Goal: Transaction & Acquisition: Download file/media

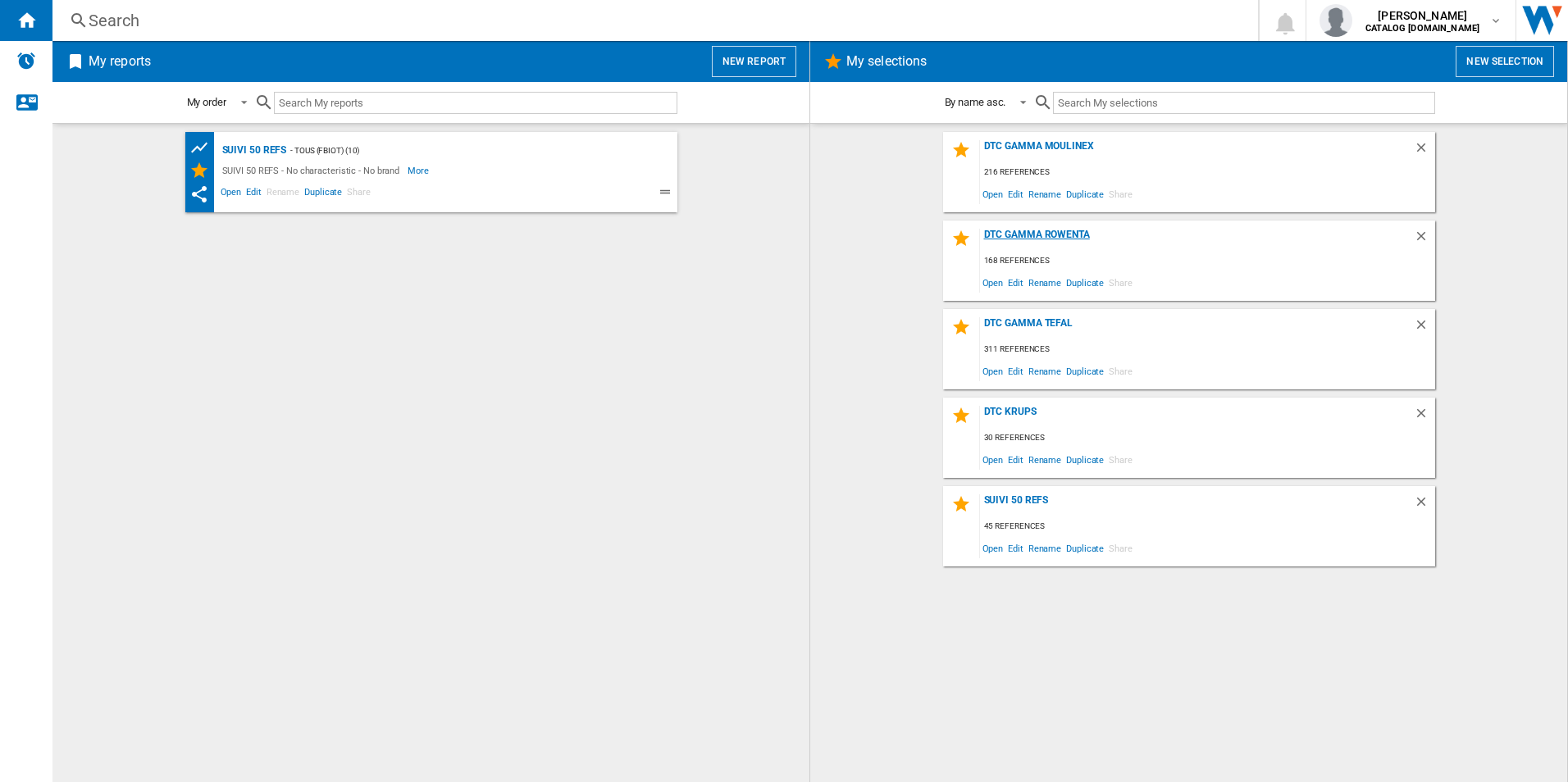
click at [1066, 231] on div "DTC Gamma Rowenta" at bounding box center [1196, 239] width 434 height 22
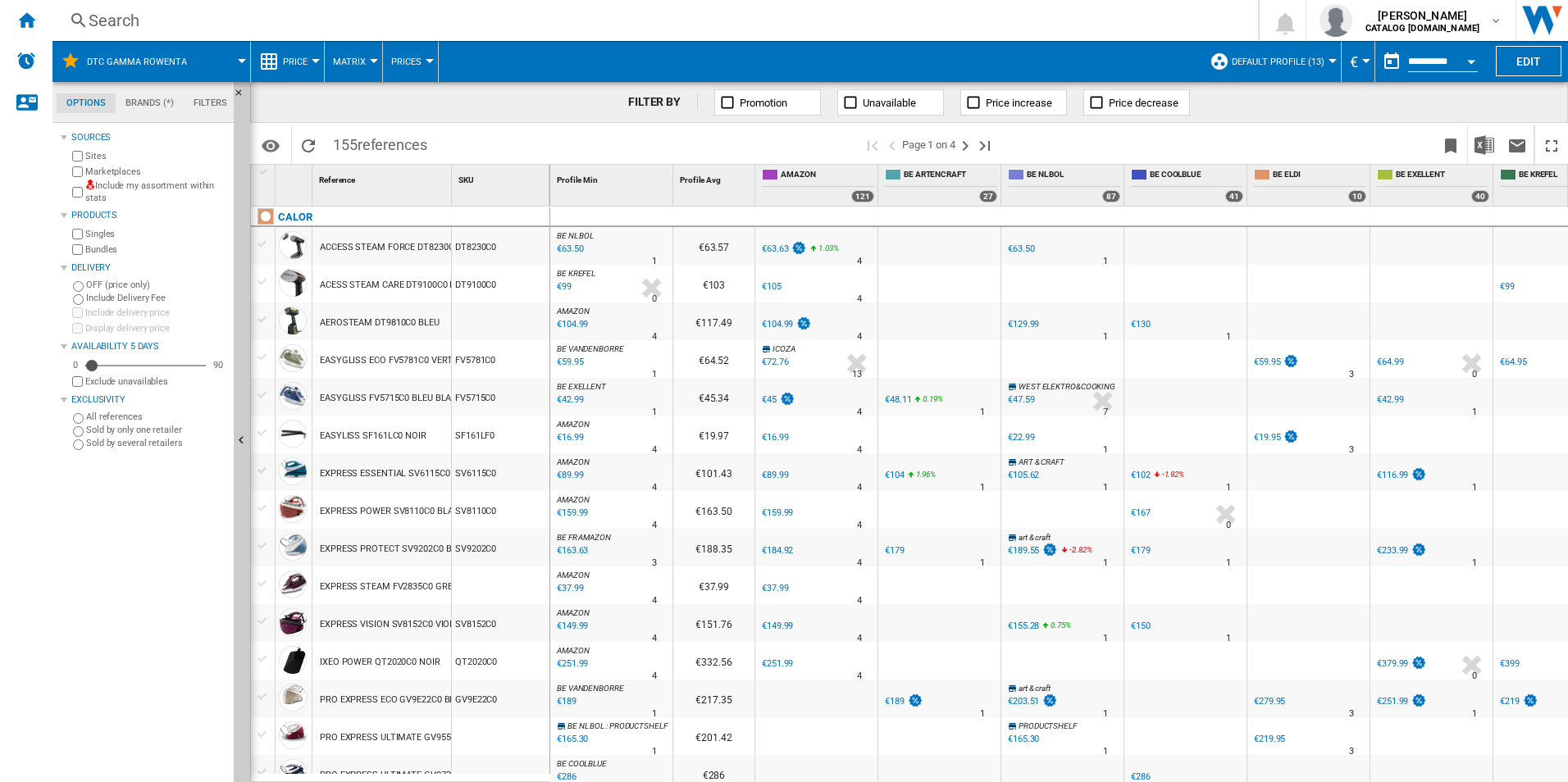
click at [1276, 63] on span "Default profile (13)" at bounding box center [1277, 62] width 92 height 11
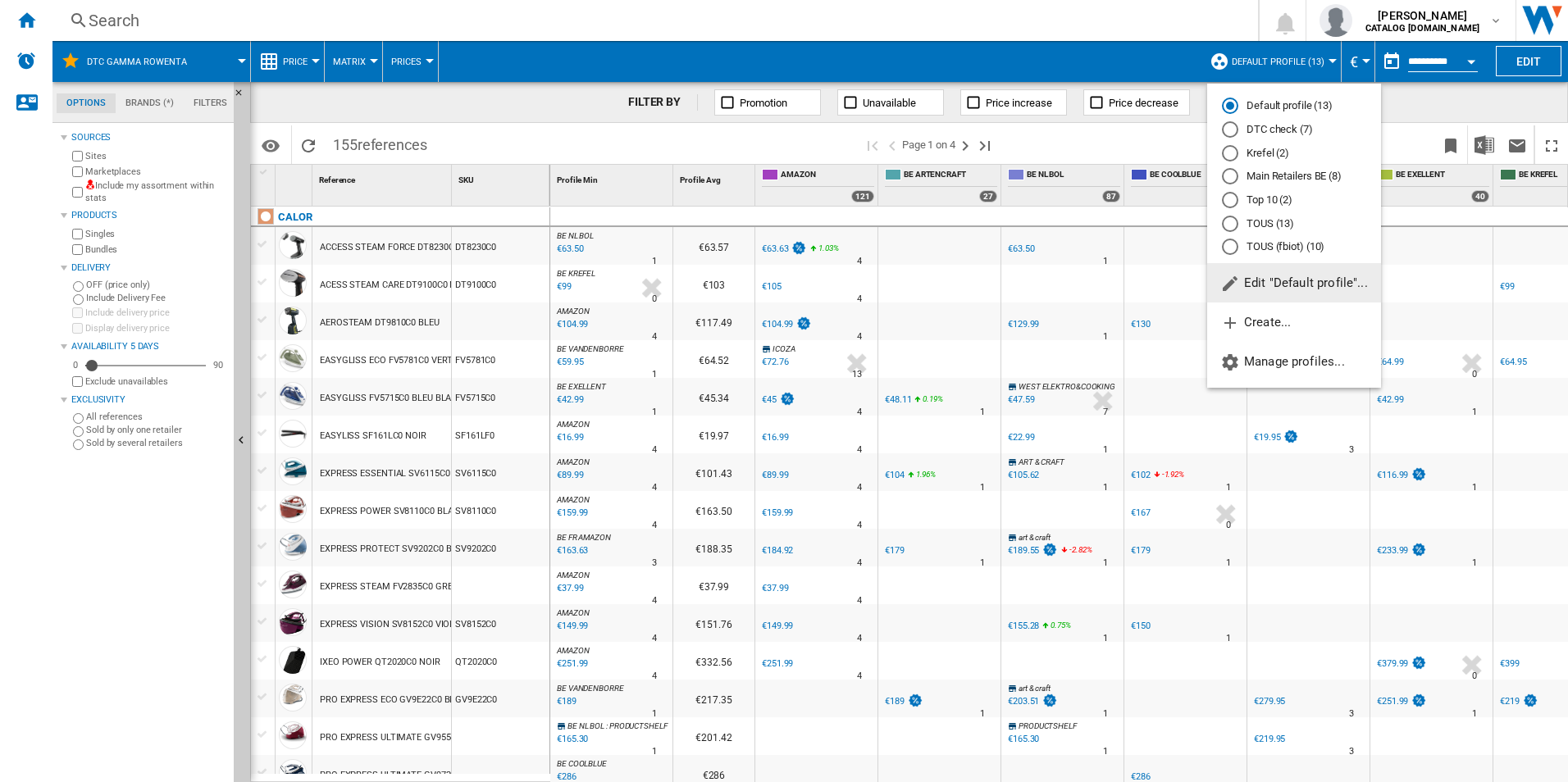
click at [1255, 127] on md-radio-button "DTC check (7)" at bounding box center [1293, 130] width 144 height 16
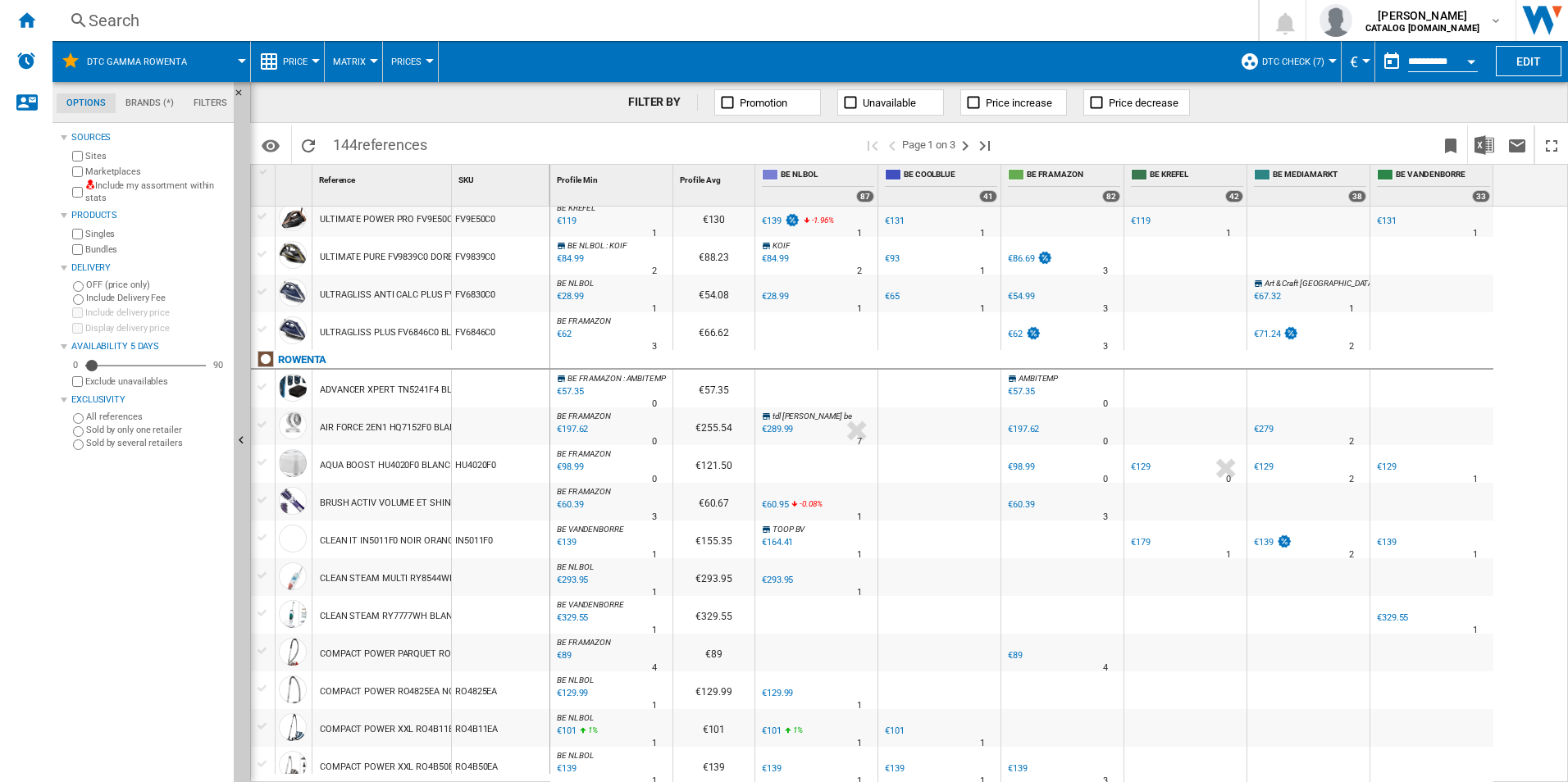
scroll to position [776, 0]
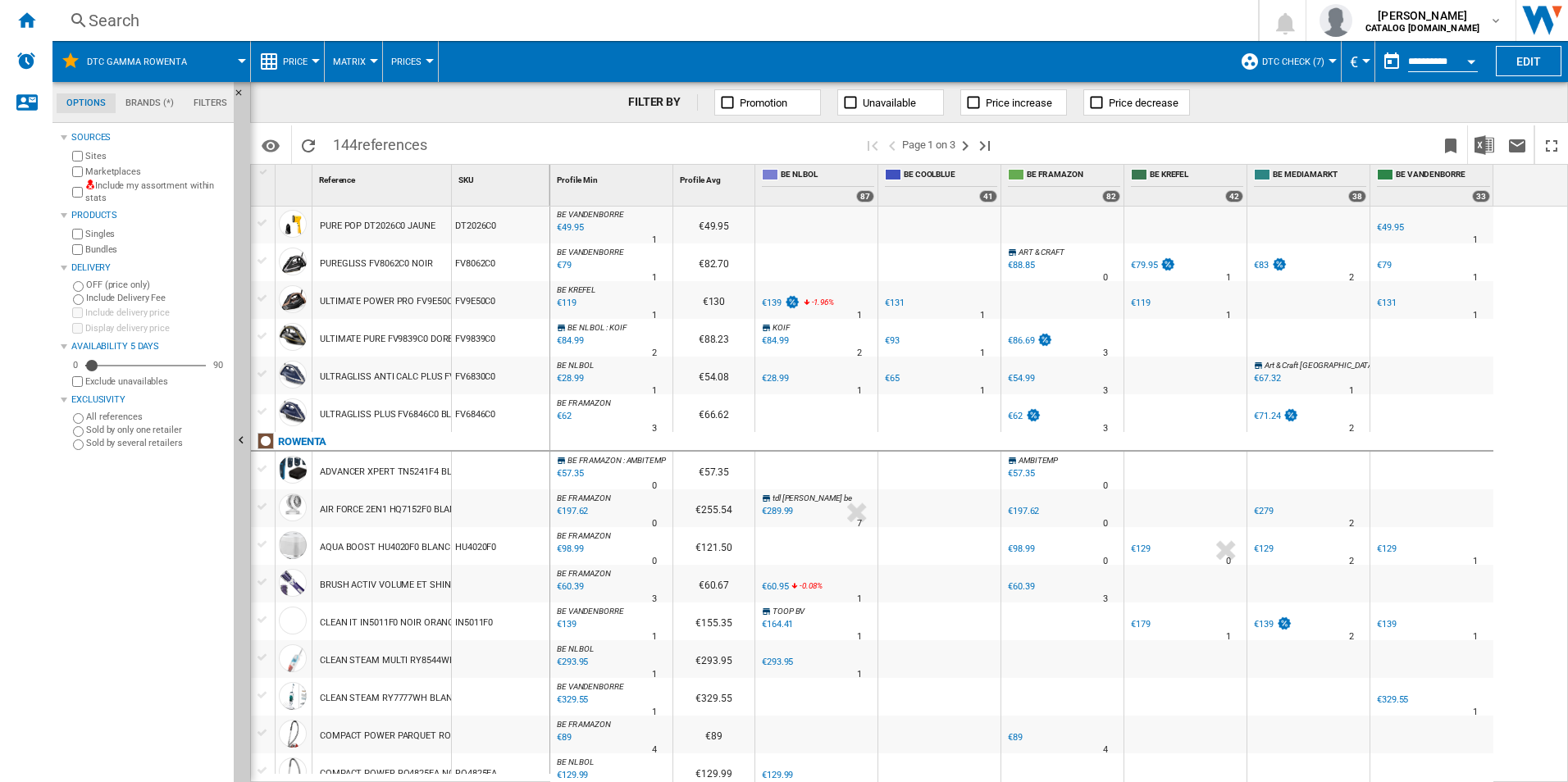
click at [174, 15] on div "Search" at bounding box center [652, 20] width 1126 height 23
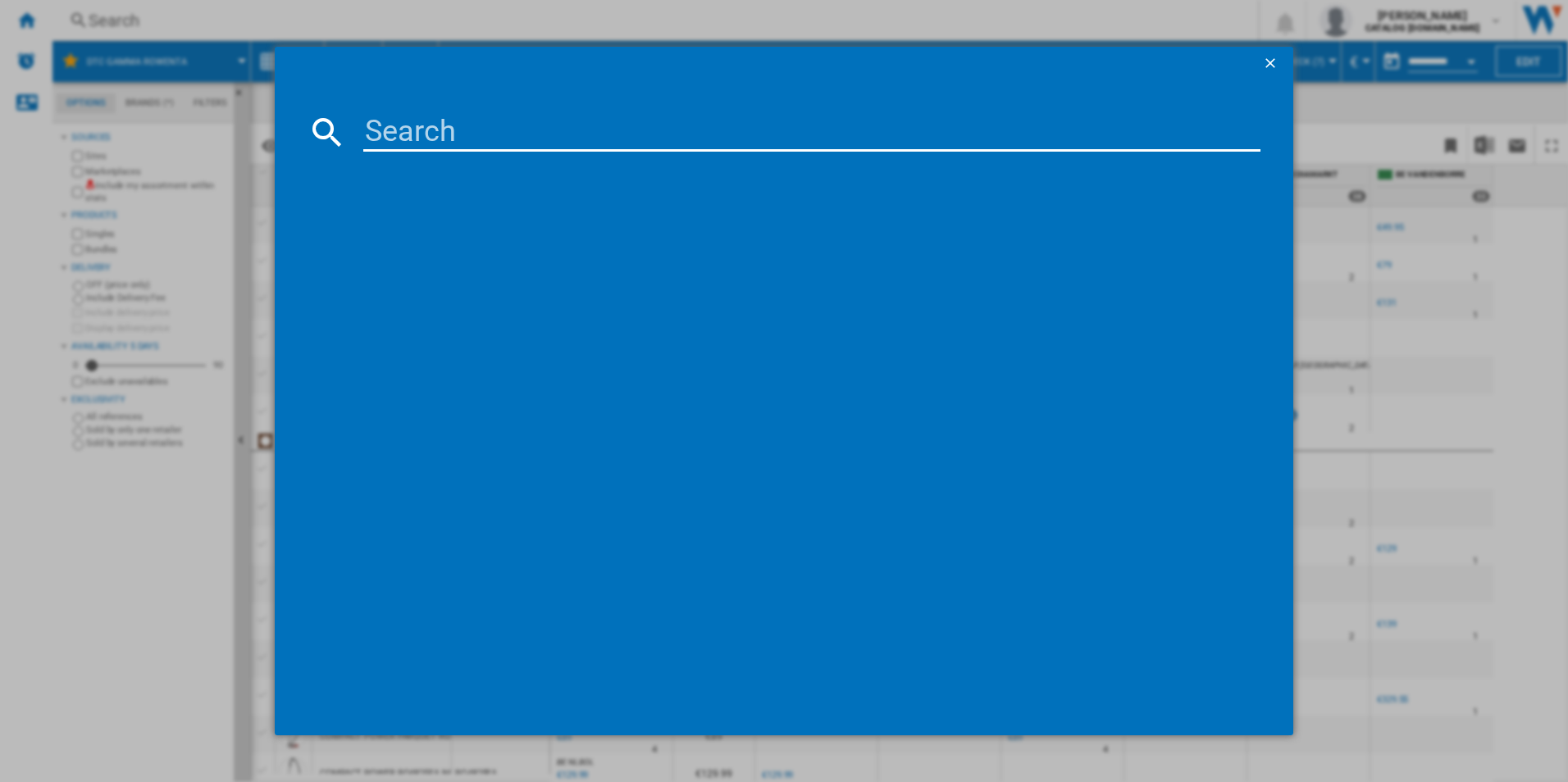
click at [397, 126] on input at bounding box center [812, 132] width 898 height 39
type input "rh99f1"
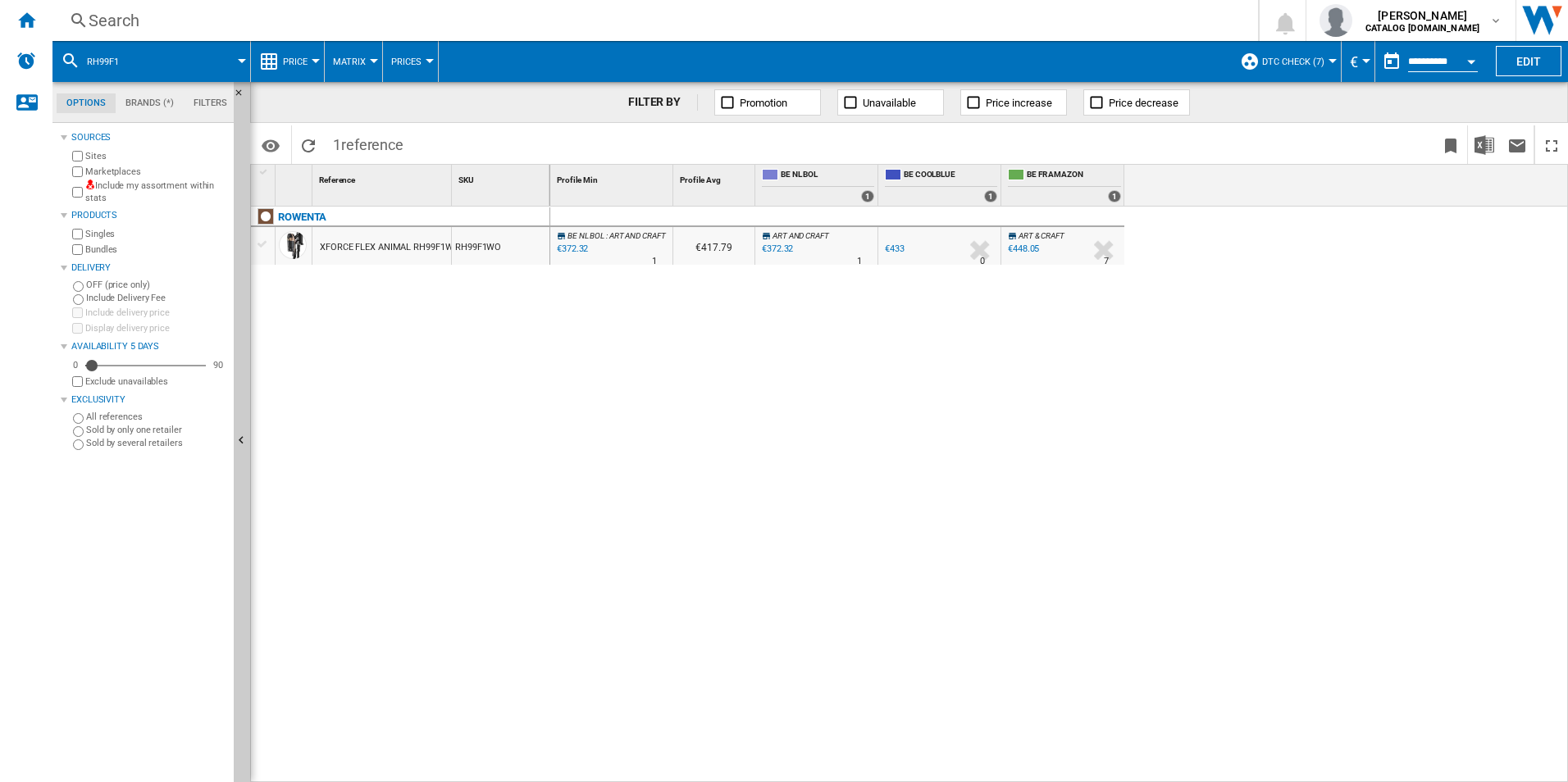
click at [136, 60] on div "rh99f1" at bounding box center [151, 61] width 181 height 41
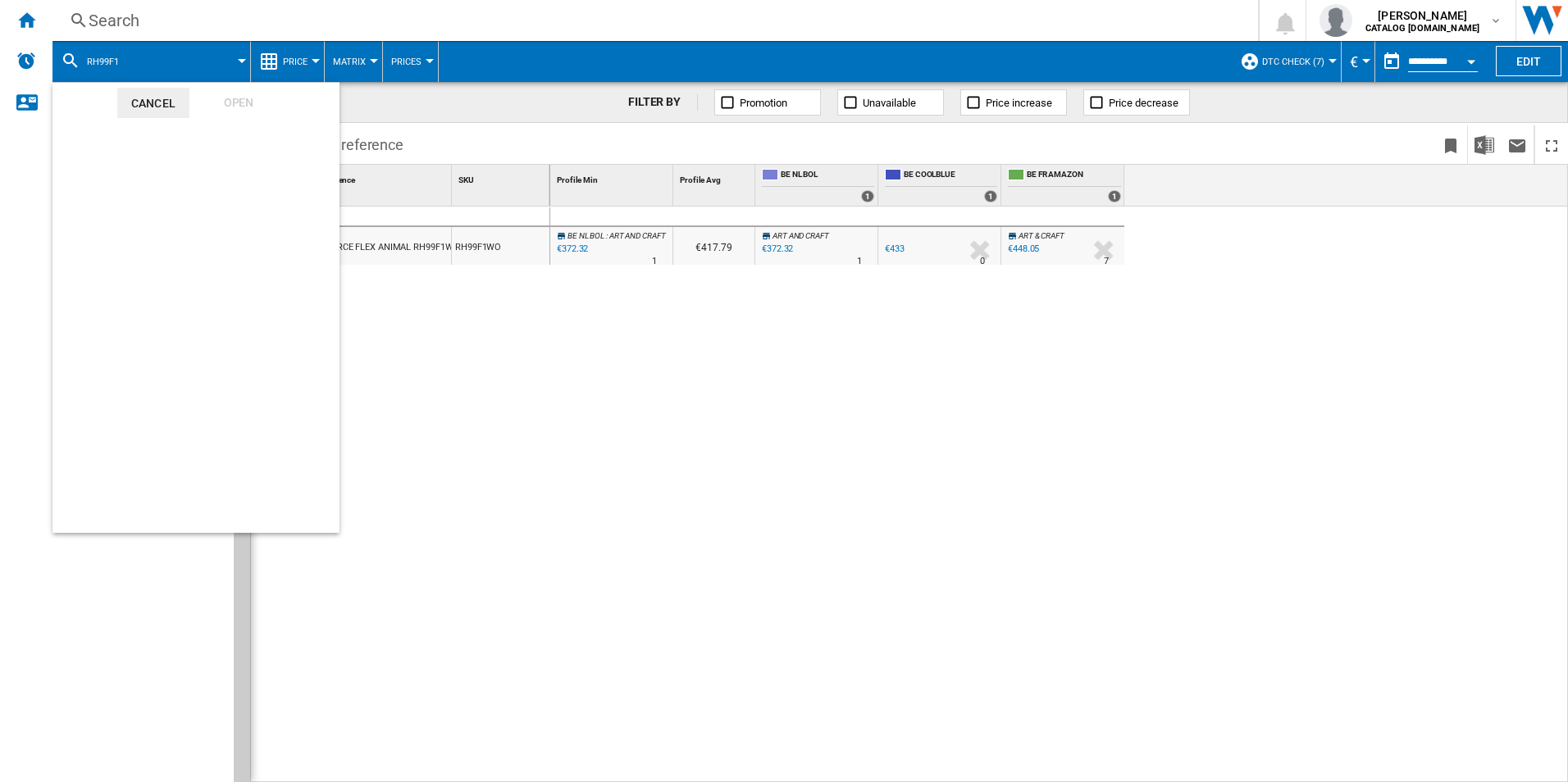
click at [136, 60] on md-backdrop at bounding box center [784, 391] width 1568 height 782
click at [89, 57] on md-backdrop at bounding box center [784, 391] width 1568 height 782
click at [89, 57] on span "rh99f1" at bounding box center [103, 62] width 32 height 11
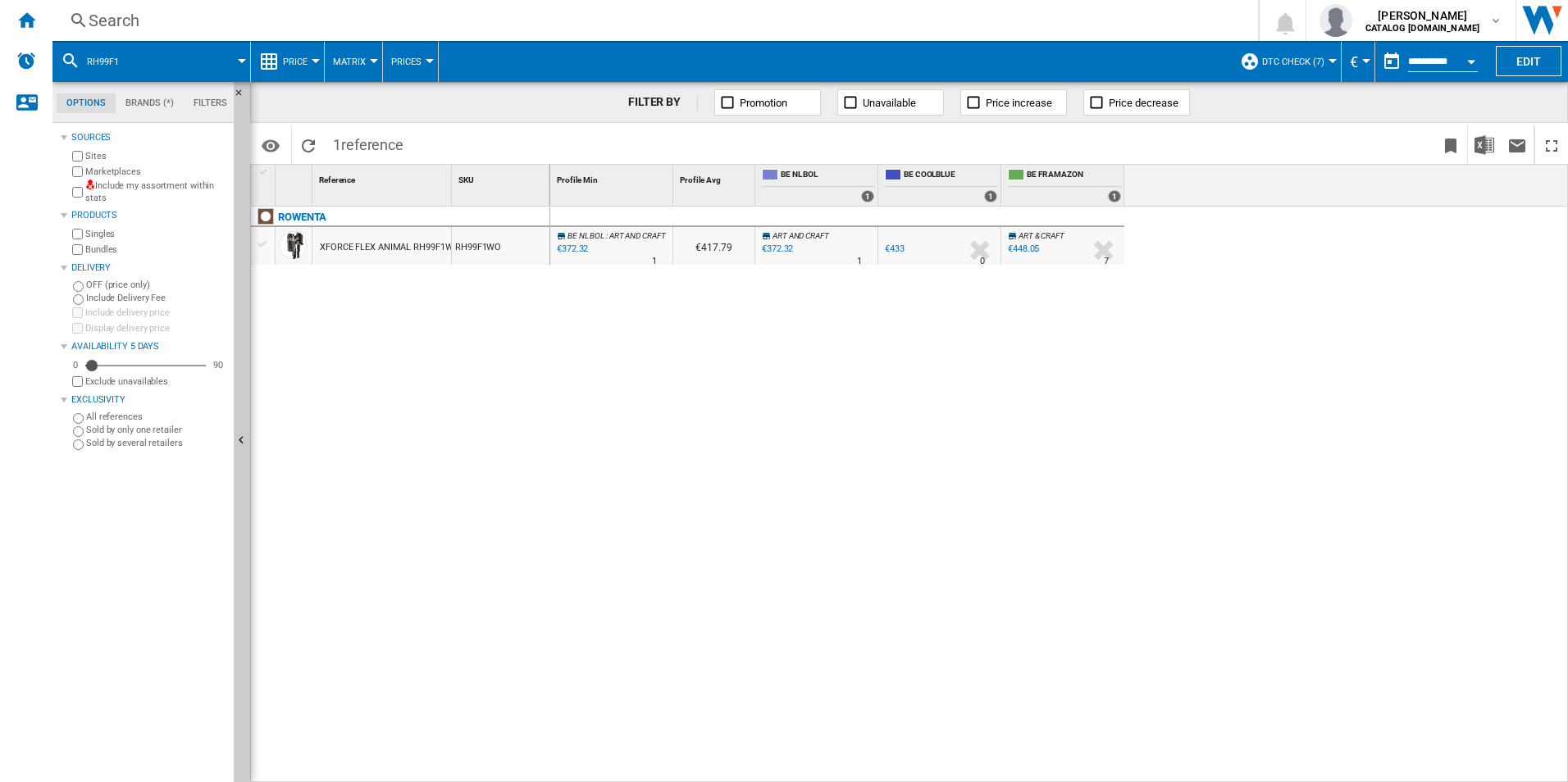
click at [616, 478] on md-backdrop at bounding box center [784, 391] width 1568 height 782
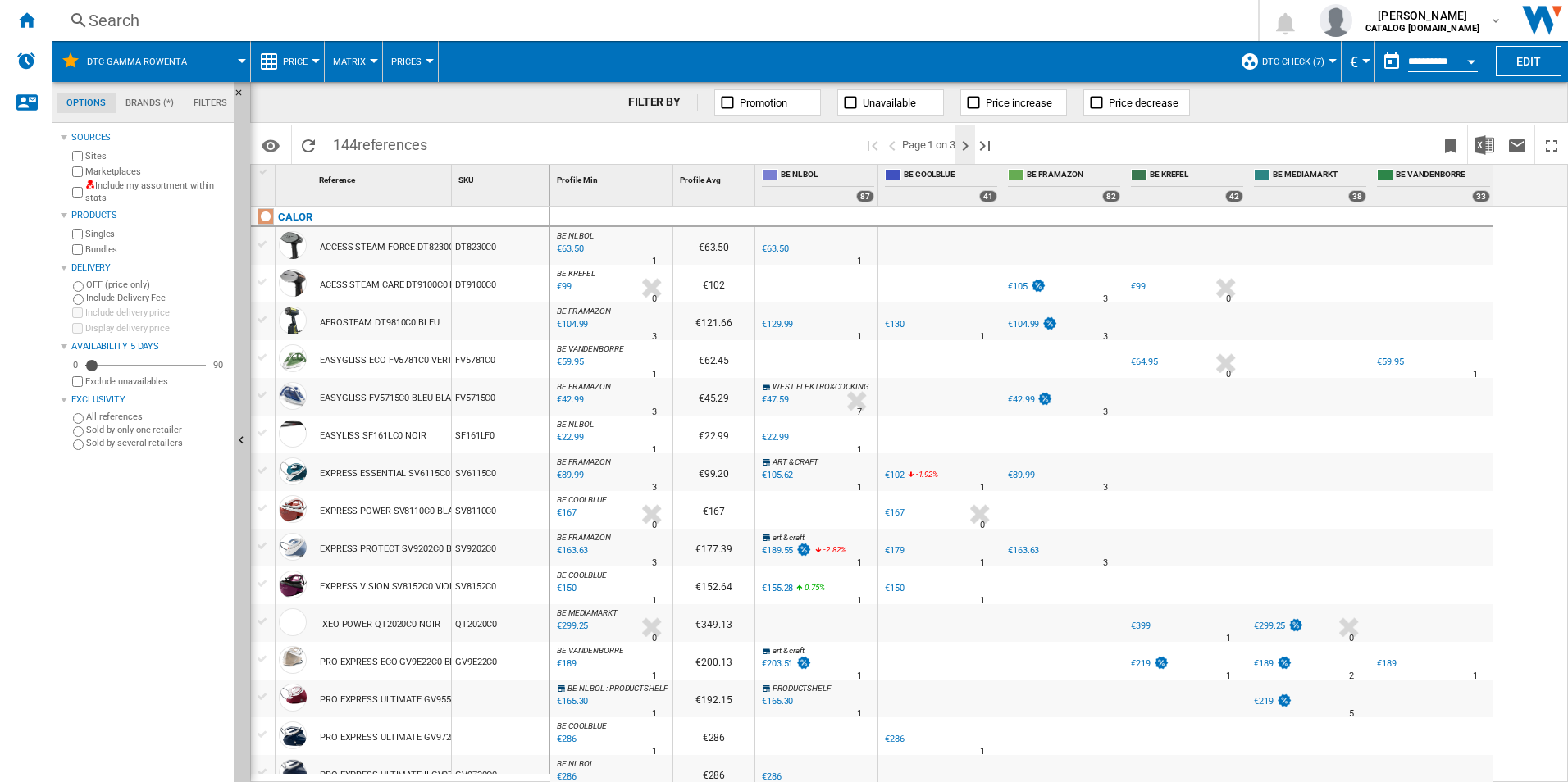
click at [967, 143] on ng-md-icon "Next page" at bounding box center [965, 146] width 20 height 20
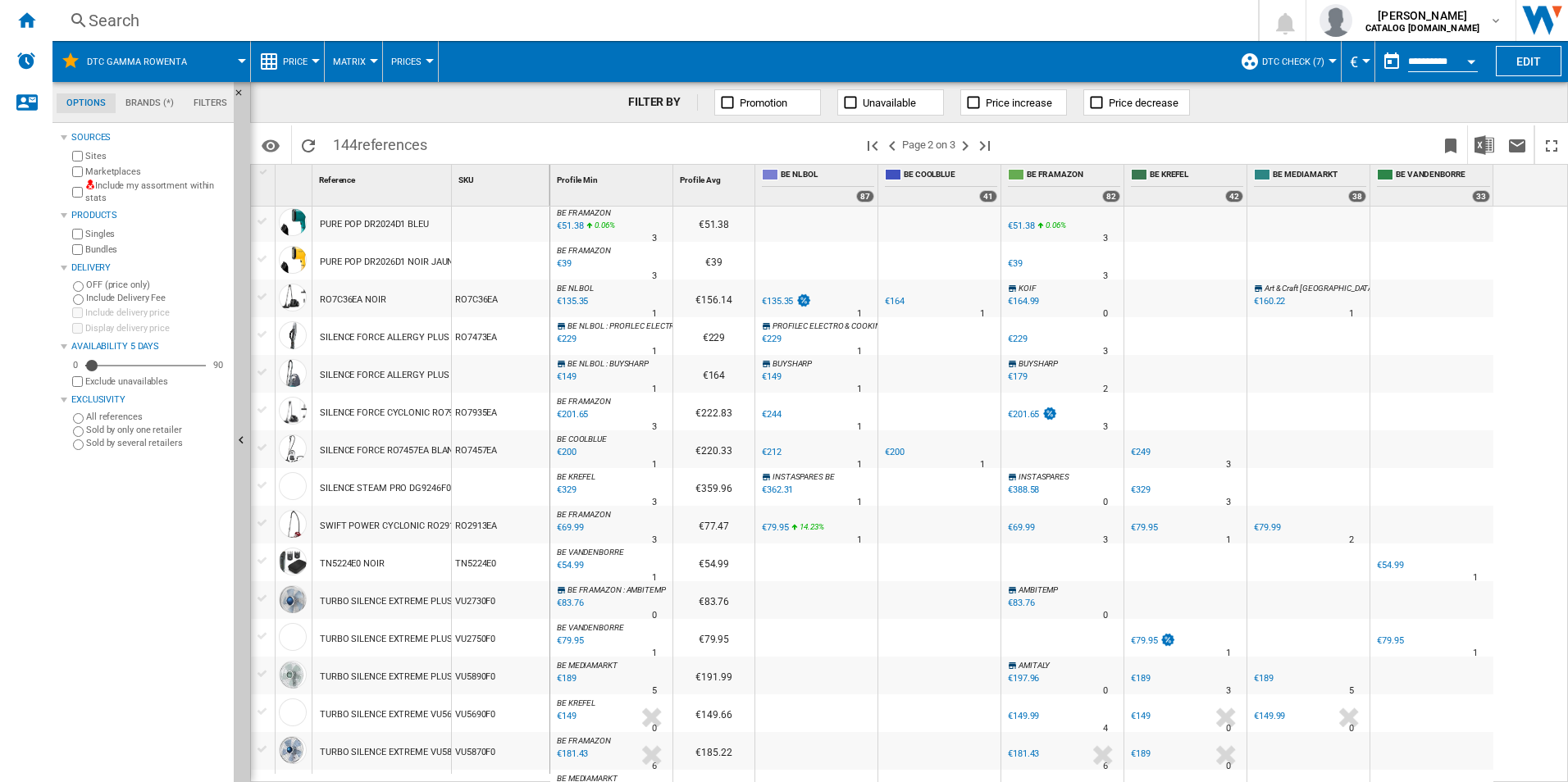
scroll to position [1329, 0]
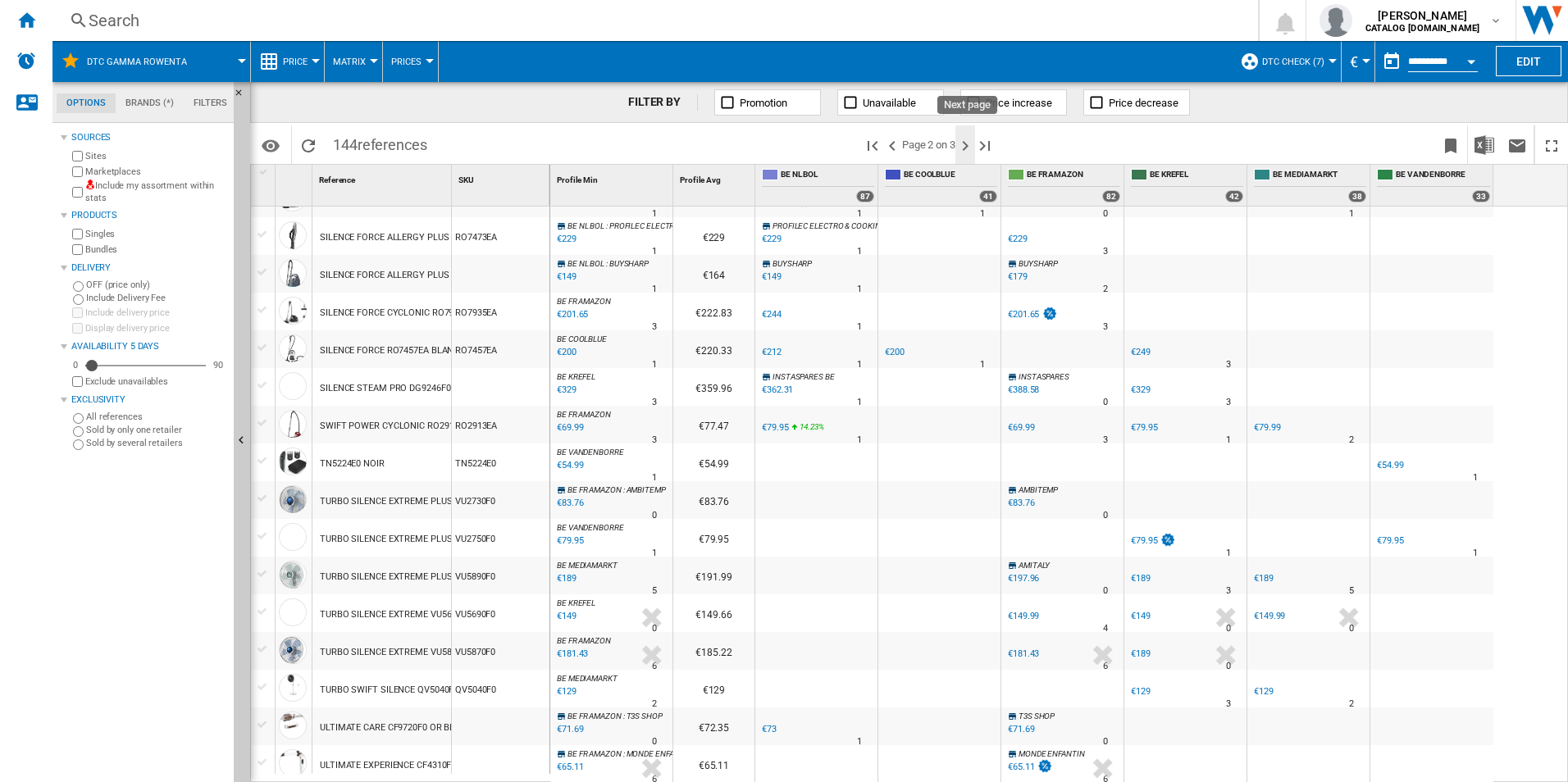
click at [969, 147] on ng-md-icon "Next page" at bounding box center [965, 146] width 20 height 20
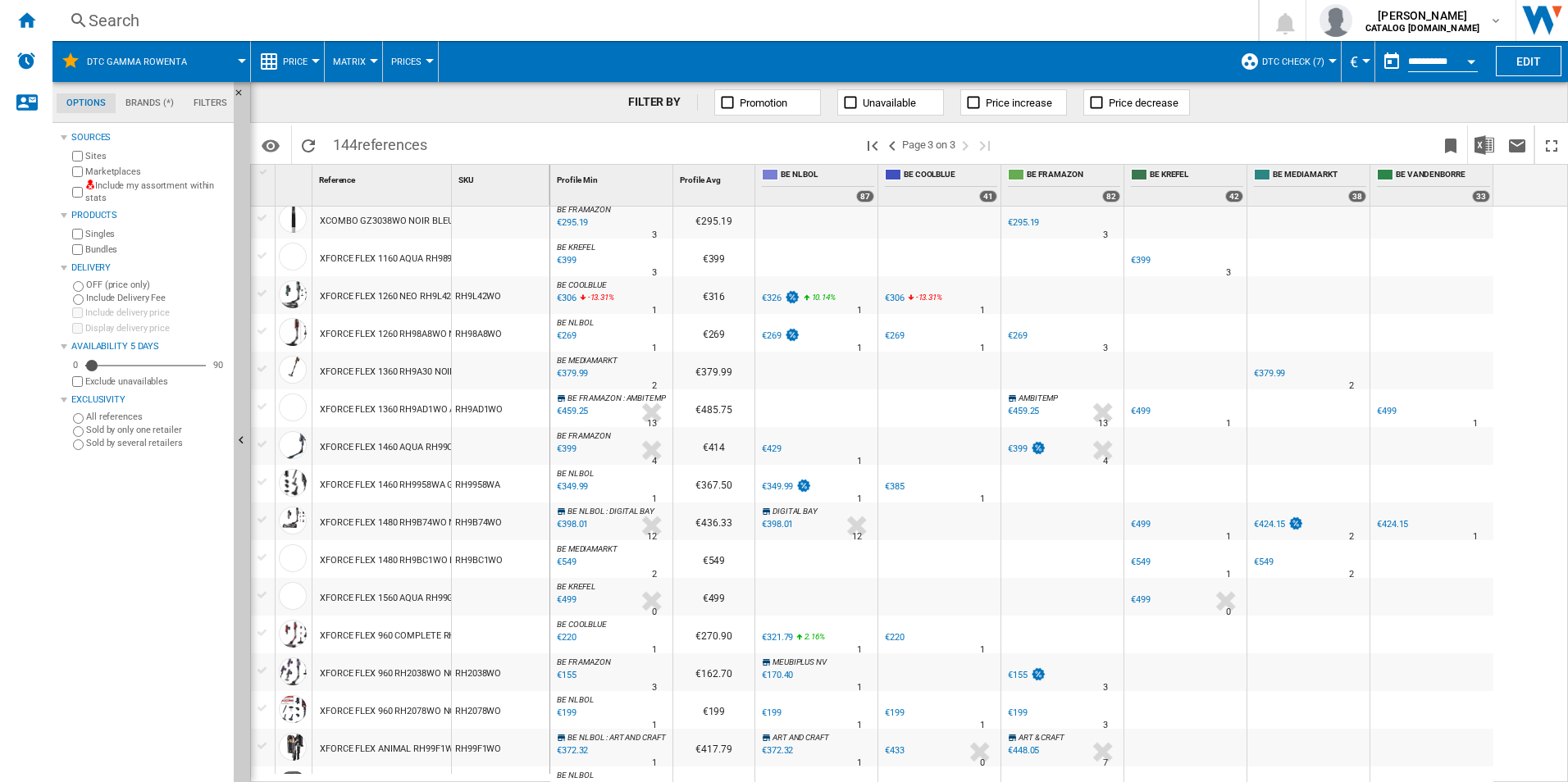
scroll to position [574, 0]
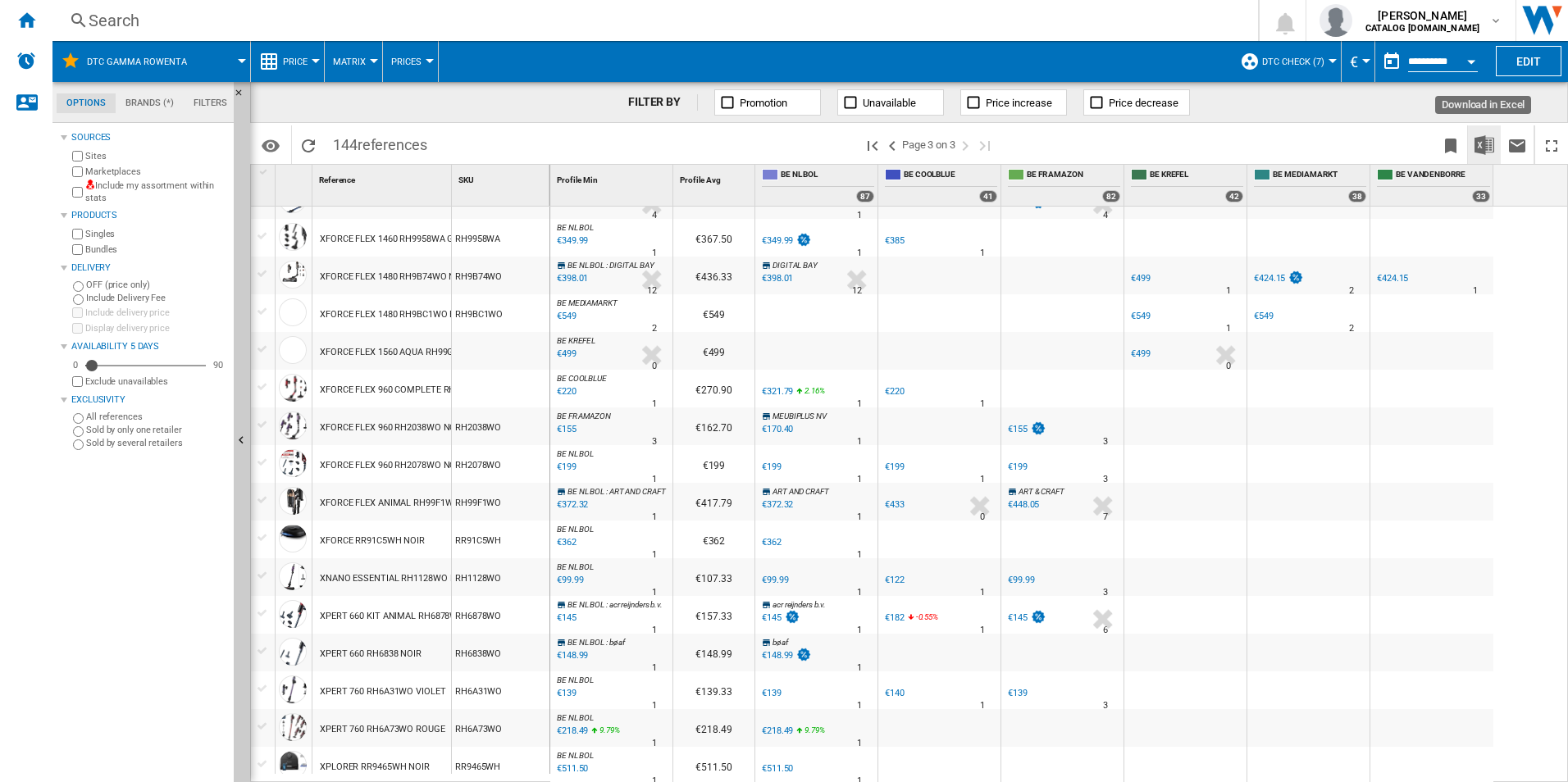
click at [1486, 144] on img "Download in Excel" at bounding box center [1484, 145] width 20 height 20
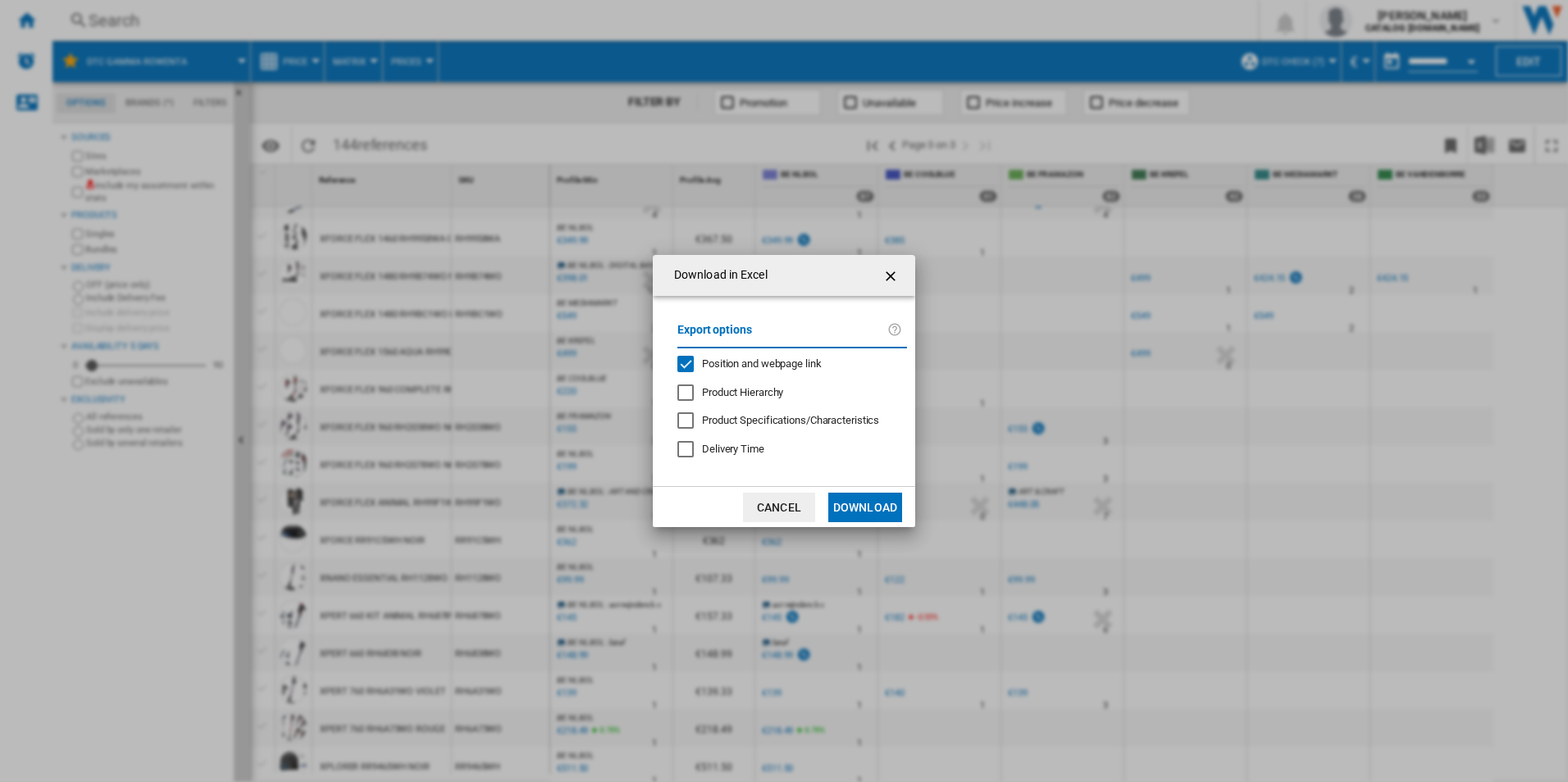
click at [708, 360] on span "Position and webpage link" at bounding box center [762, 363] width 120 height 12
click at [859, 507] on button "Download" at bounding box center [865, 507] width 74 height 29
